Goal: Task Accomplishment & Management: Manage account settings

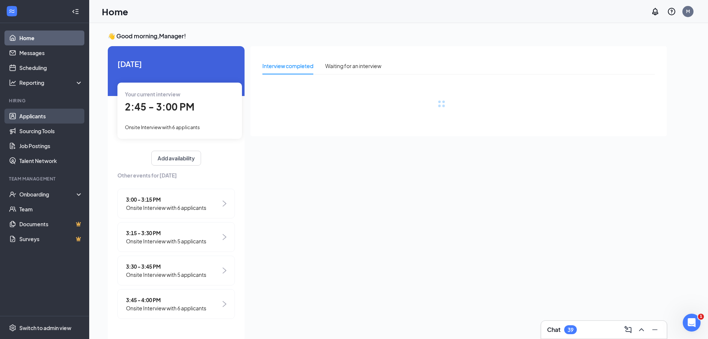
click at [45, 119] on link "Applicants" at bounding box center [51, 116] width 64 height 15
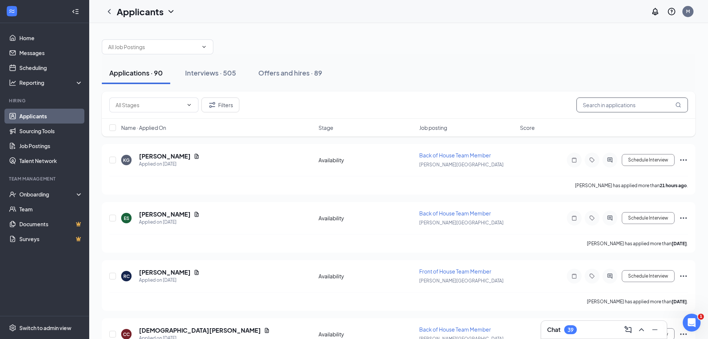
click at [638, 106] on input "text" at bounding box center [633, 104] width 112 height 15
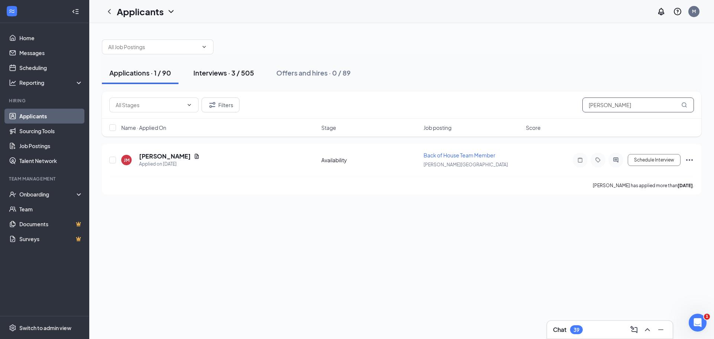
type input "[PERSON_NAME]"
click at [211, 70] on div "Interviews · 3 / 505" at bounding box center [223, 72] width 61 height 9
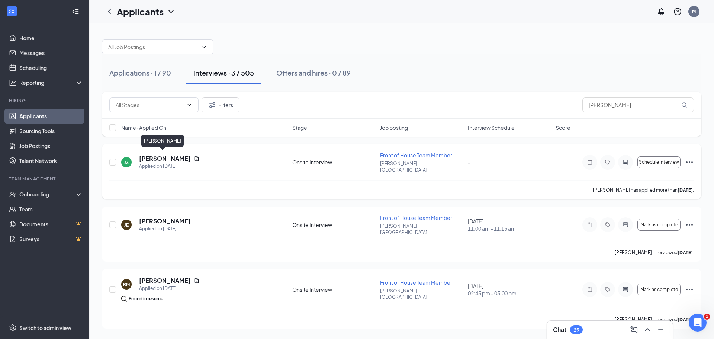
click at [160, 158] on h5 "[PERSON_NAME]" at bounding box center [165, 158] width 52 height 8
